Goal: Information Seeking & Learning: Learn about a topic

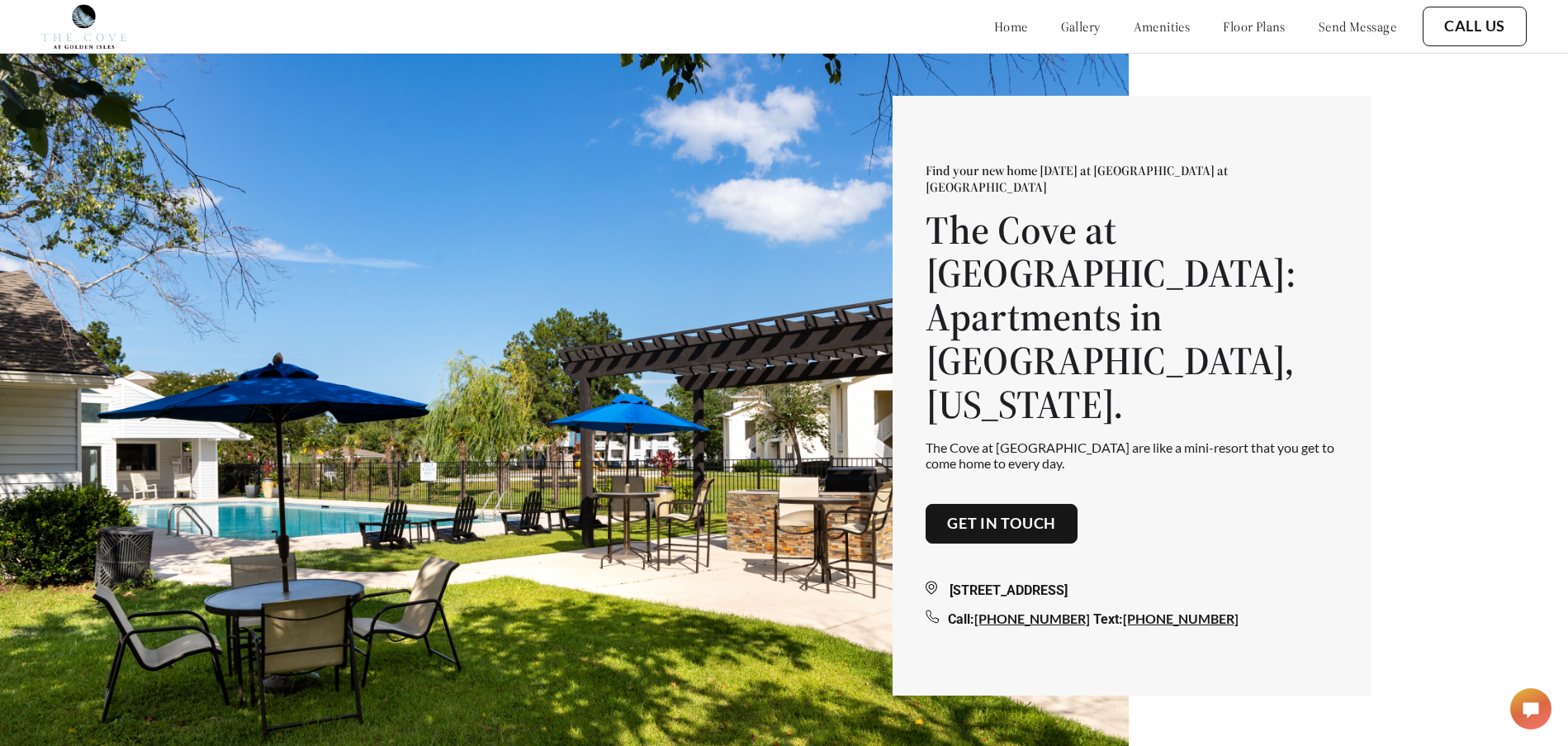
click at [1434, 207] on div "Find your new home [DATE] at [GEOGRAPHIC_DATA] at [GEOGRAPHIC_DATA] at [GEOGRAP…" at bounding box center [784, 399] width 1568 height 798
click at [1061, 29] on link "gallery" at bounding box center [1081, 26] width 39 height 17
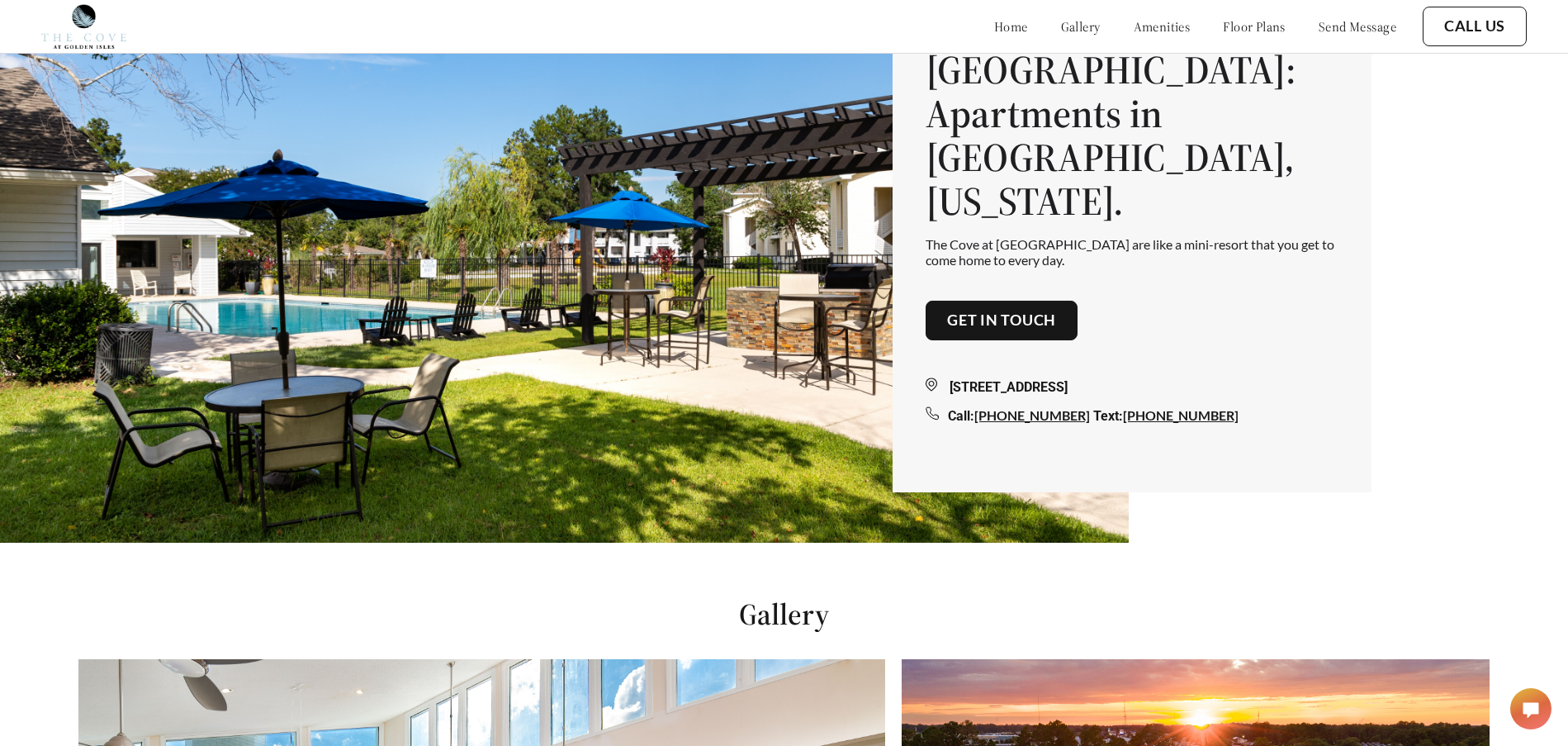
scroll to position [52, 0]
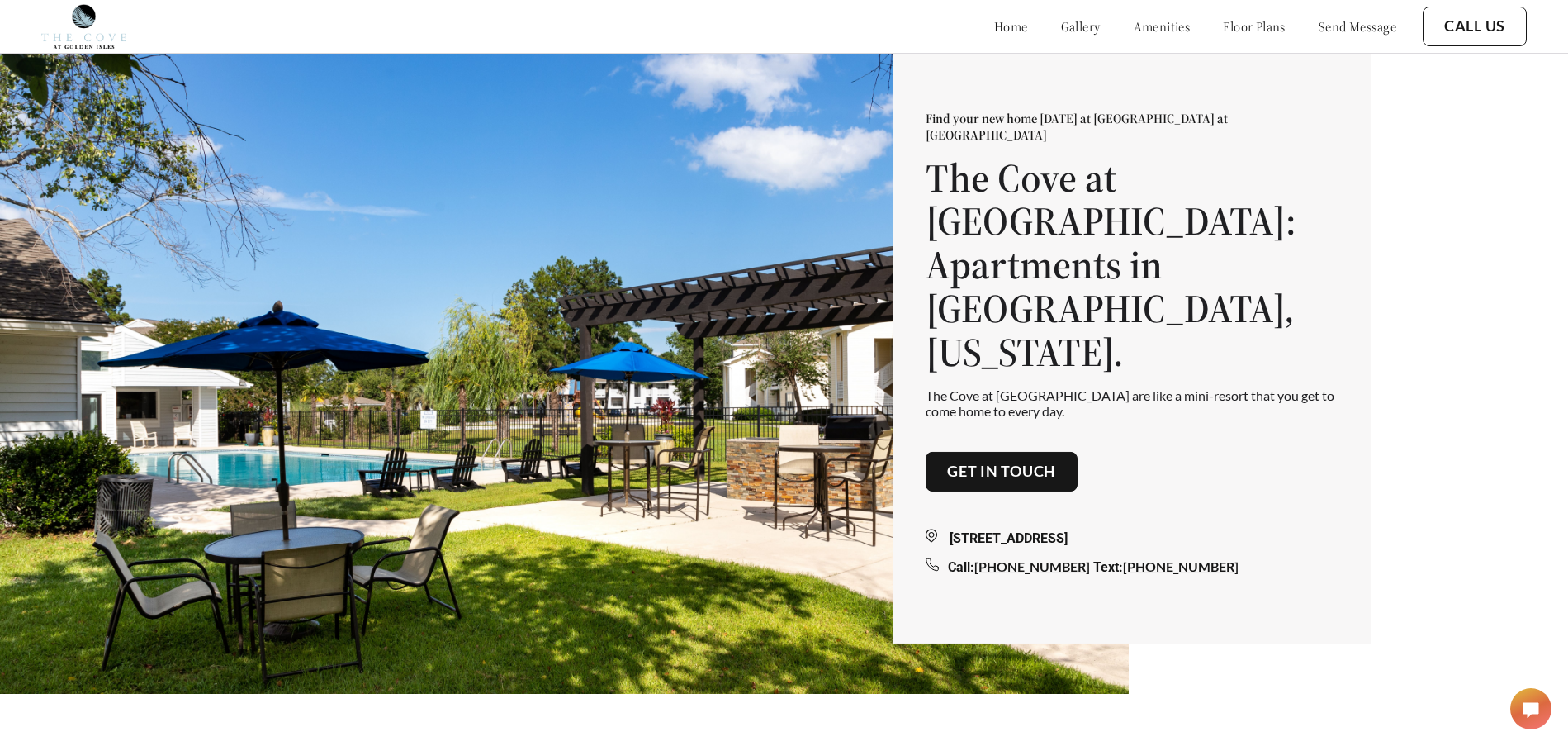
click at [1140, 25] on link "amenities" at bounding box center [1162, 26] width 57 height 17
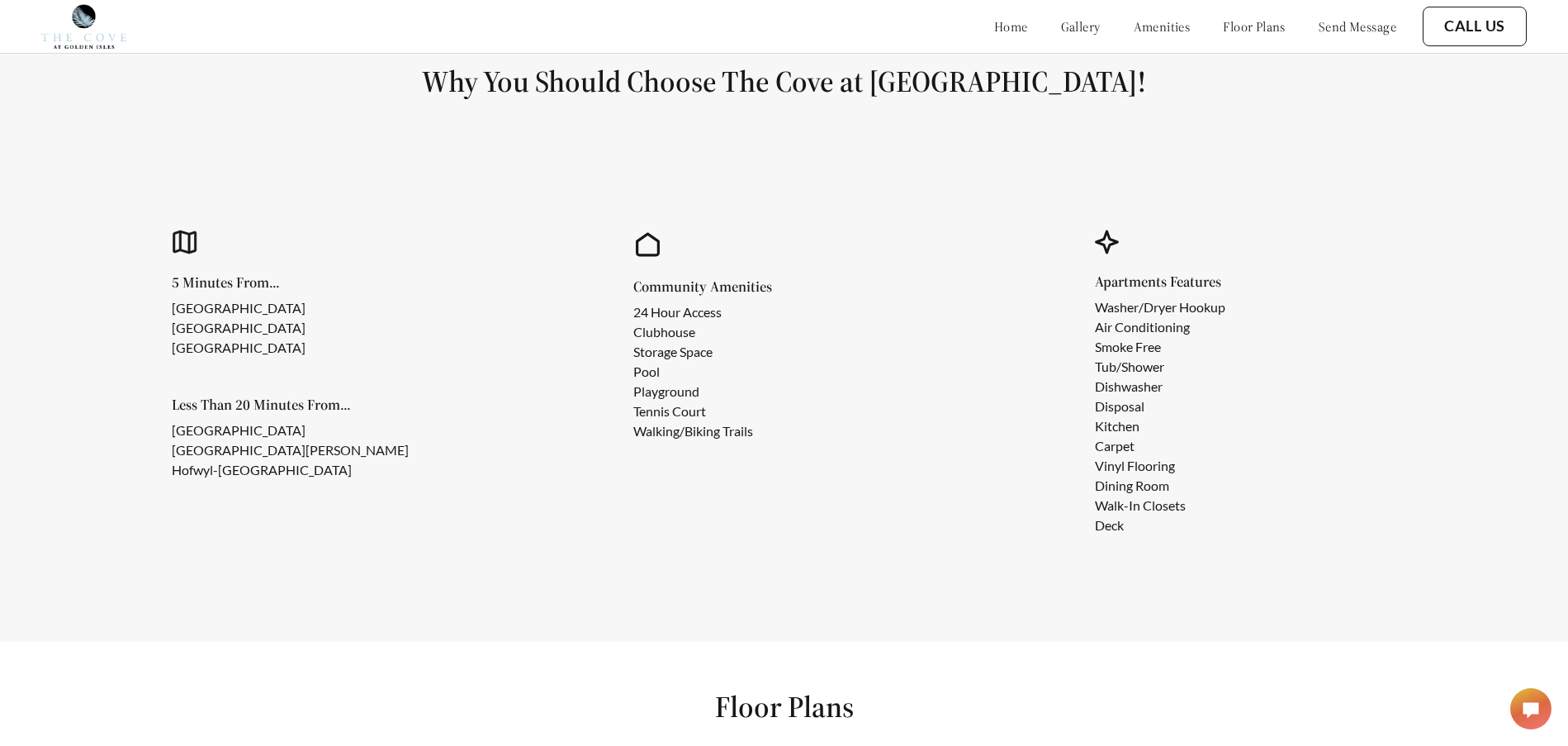
scroll to position [1493, 0]
click at [1399, 157] on section "Why You Should Choose The Cove at [GEOGRAPHIC_DATA]! 5 Minutes From... [GEOGRAP…" at bounding box center [784, 314] width 1568 height 653
click at [1253, 120] on section "Why You Should Choose The Cove at [GEOGRAPHIC_DATA]! 5 Minutes From... [GEOGRAP…" at bounding box center [784, 314] width 1568 height 653
click at [413, 85] on h1 "Why You Should Choose The Cove at [GEOGRAPHIC_DATA]!" at bounding box center [784, 81] width 1489 height 37
click at [1160, 93] on h1 "Why You Should Choose The Cove at [GEOGRAPHIC_DATA]!" at bounding box center [784, 81] width 1489 height 37
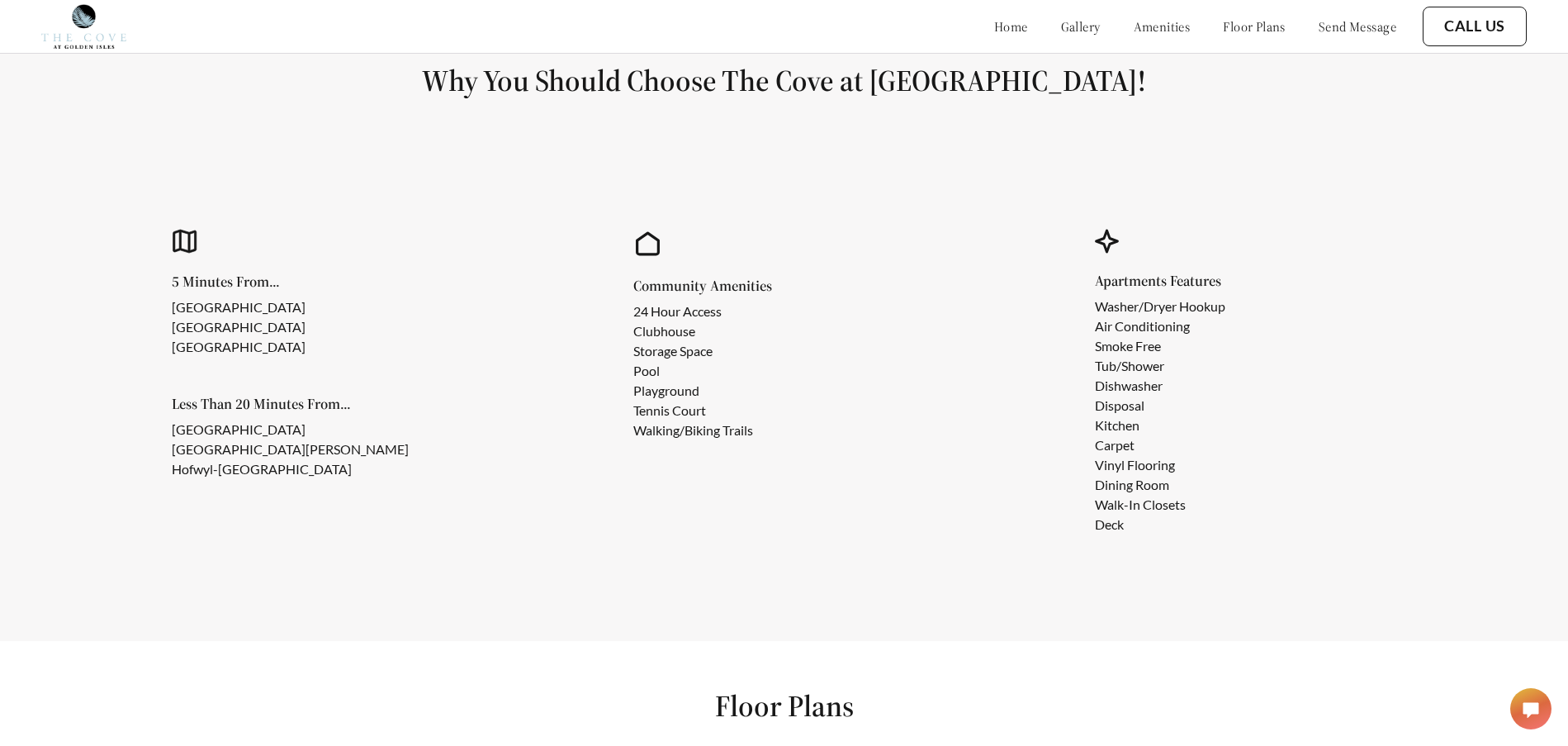
click at [440, 92] on h1 "Why You Should Choose The Cove at [GEOGRAPHIC_DATA]!" at bounding box center [784, 81] width 1489 height 37
click at [1167, 93] on h1 "Why You Should Choose The Cove at [GEOGRAPHIC_DATA]!" at bounding box center [784, 81] width 1489 height 37
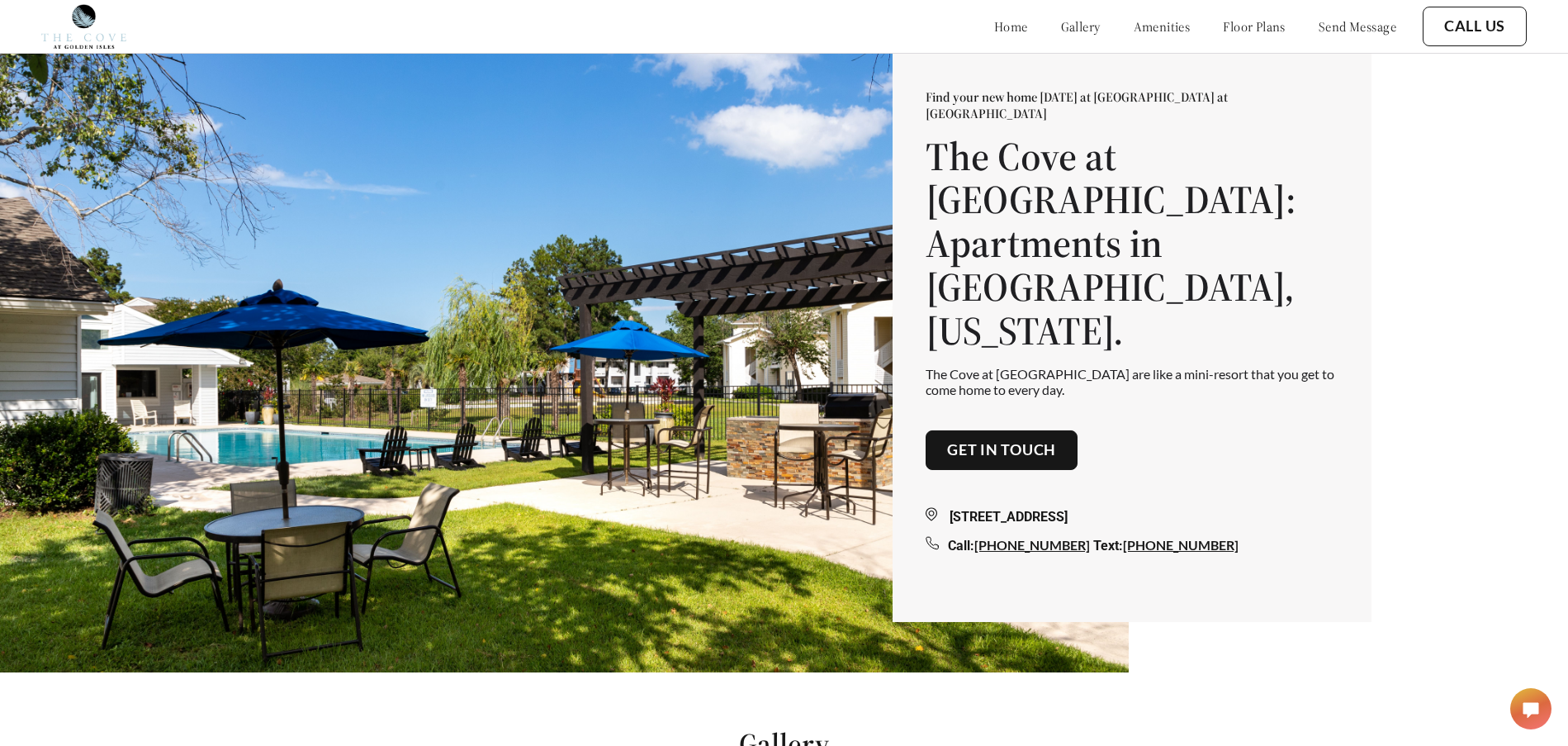
scroll to position [0, 0]
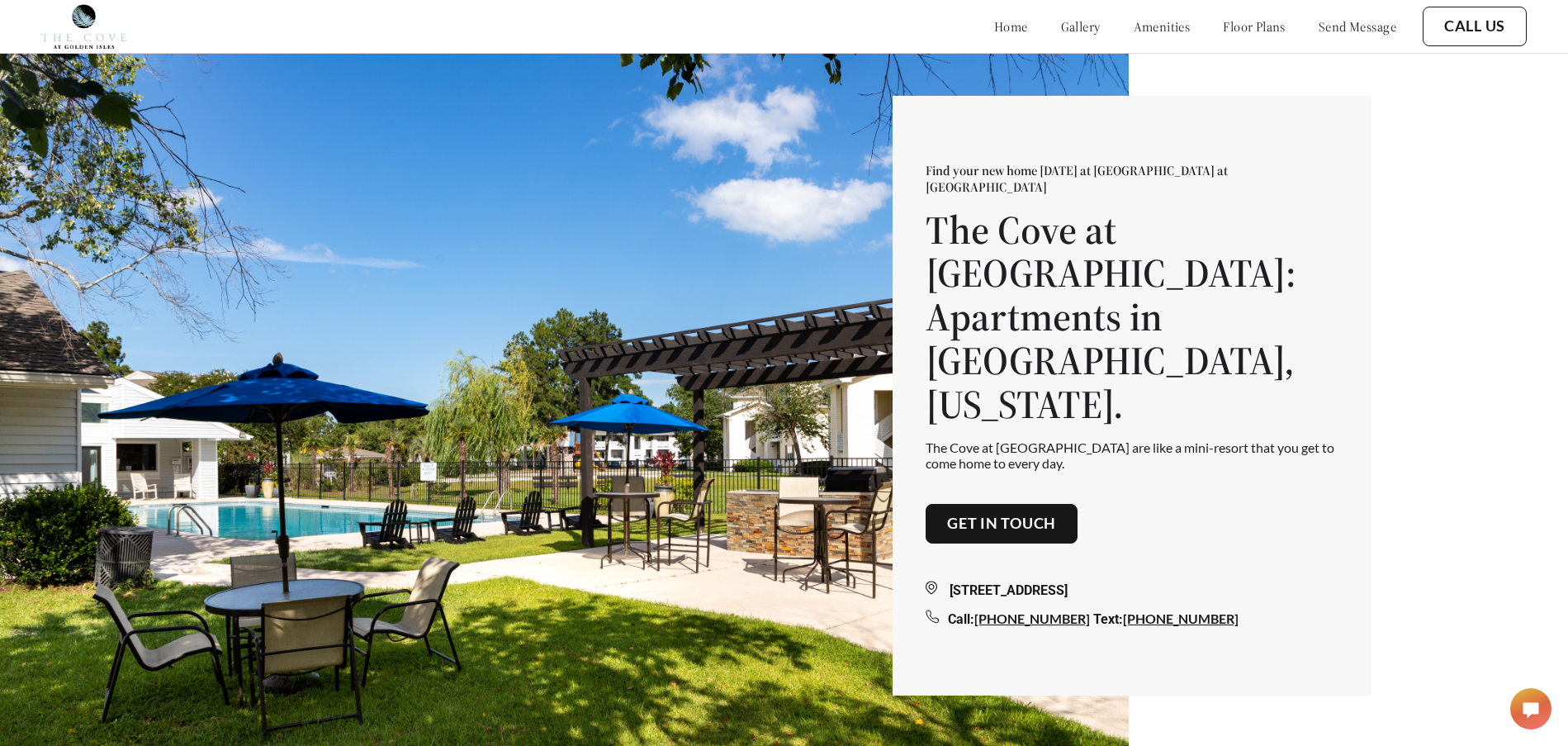
click at [1223, 20] on link "floor plans" at bounding box center [1255, 26] width 63 height 17
click at [1501, 143] on div "Find your new home [DATE] at [GEOGRAPHIC_DATA] at [GEOGRAPHIC_DATA] at [GEOGRAP…" at bounding box center [784, 399] width 1568 height 798
click at [1345, 85] on div "Find your new home [DATE] at [GEOGRAPHIC_DATA] at [GEOGRAPHIC_DATA] at [GEOGRAP…" at bounding box center [784, 399] width 1568 height 798
click at [1134, 31] on link "amenities" at bounding box center [1162, 26] width 57 height 17
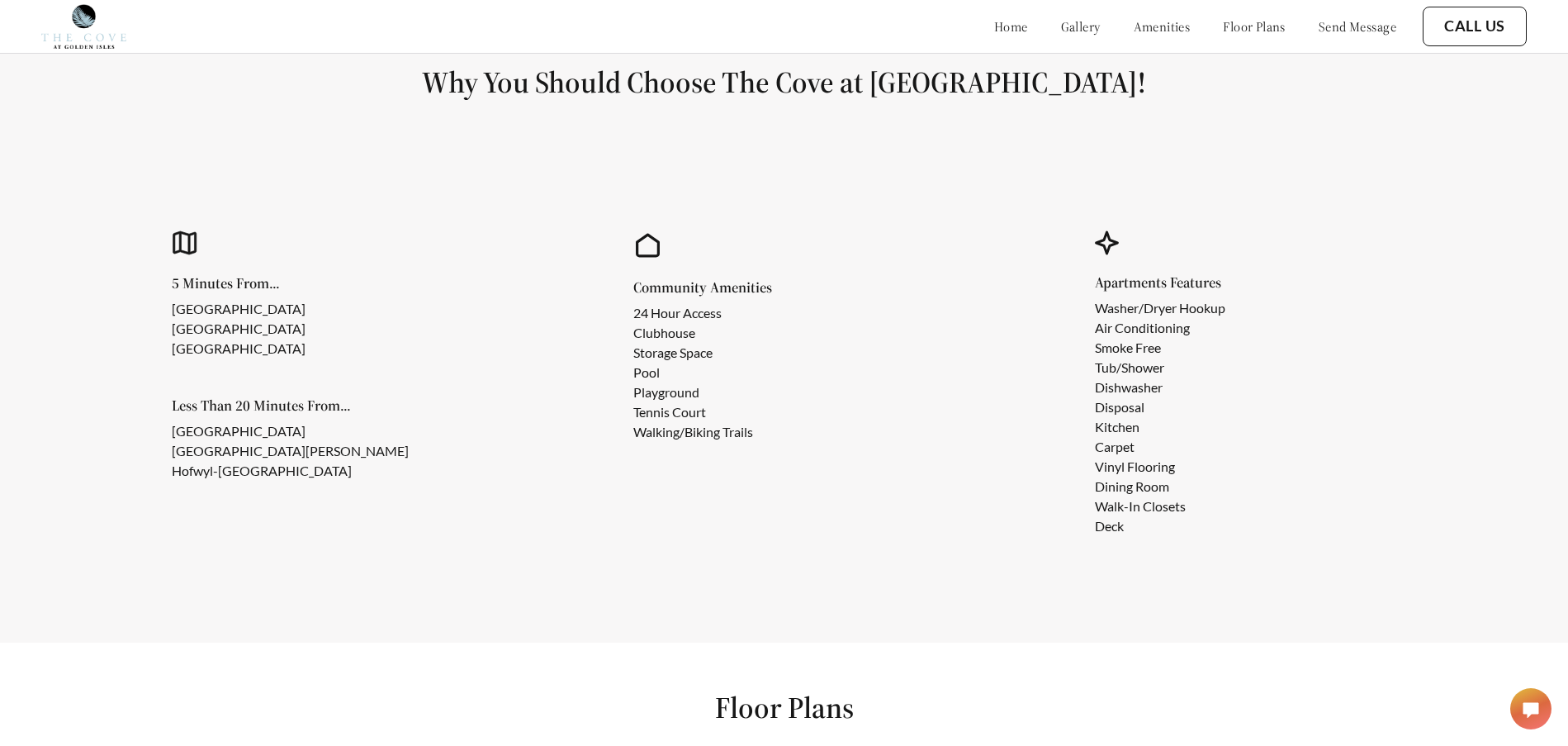
scroll to position [1493, 0]
click at [299, 317] on li "[GEOGRAPHIC_DATA]" at bounding box center [239, 307] width 134 height 20
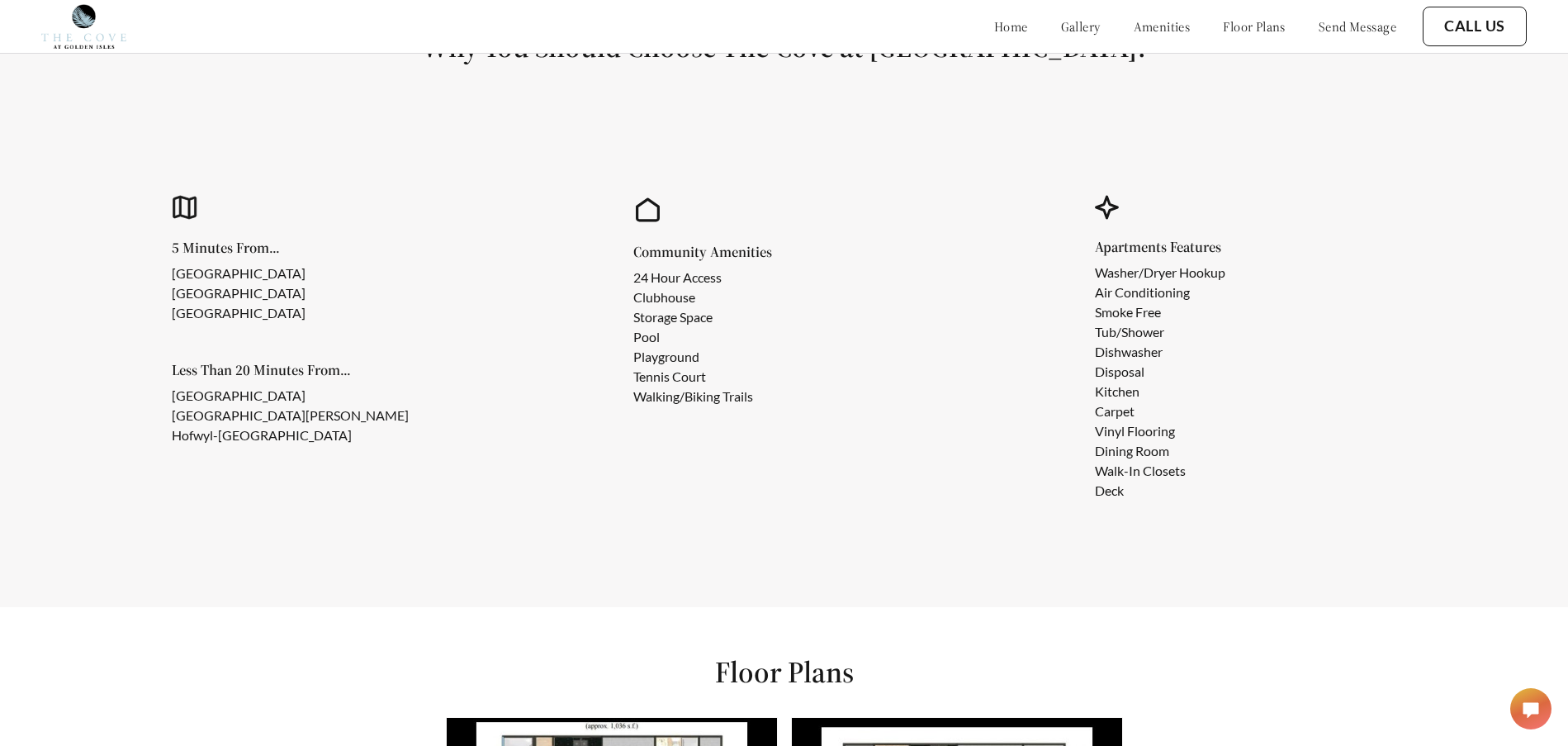
scroll to position [1535, 0]
